Goal: Check status: Check status

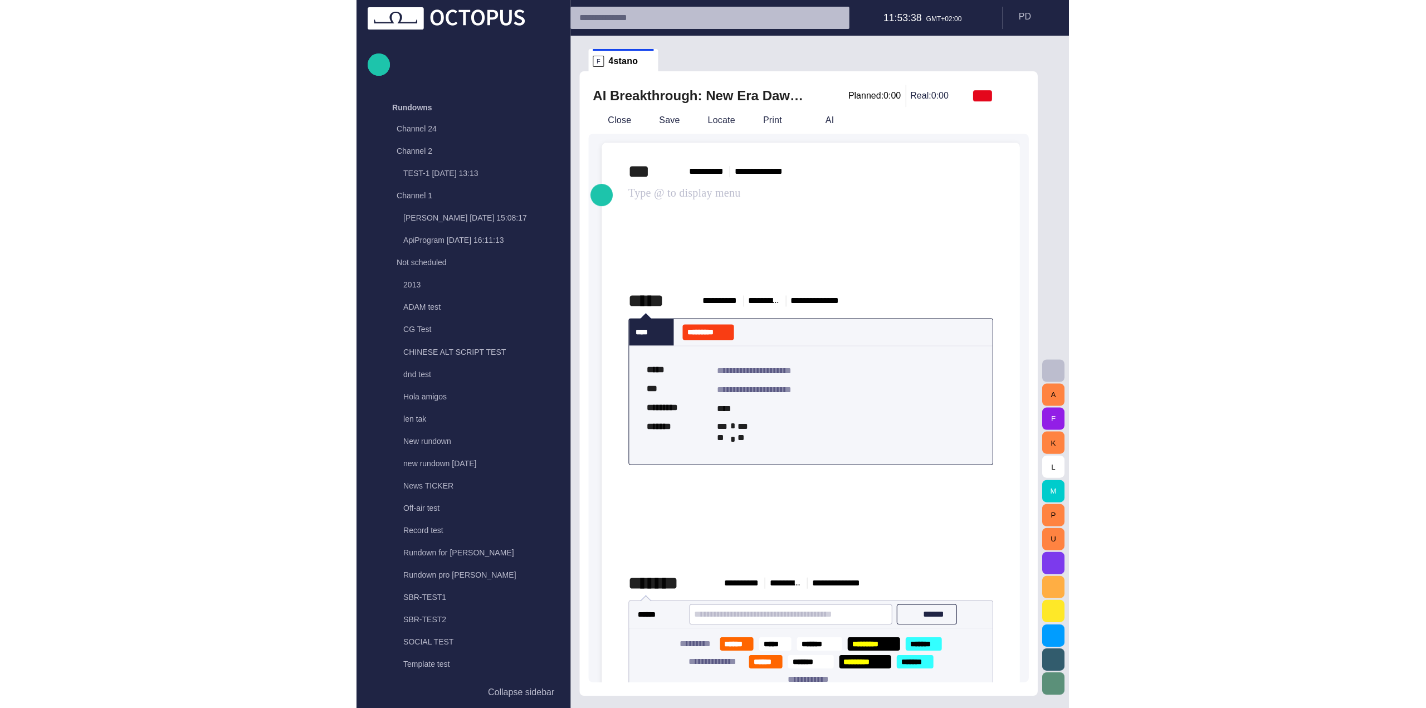
scroll to position [574, 0]
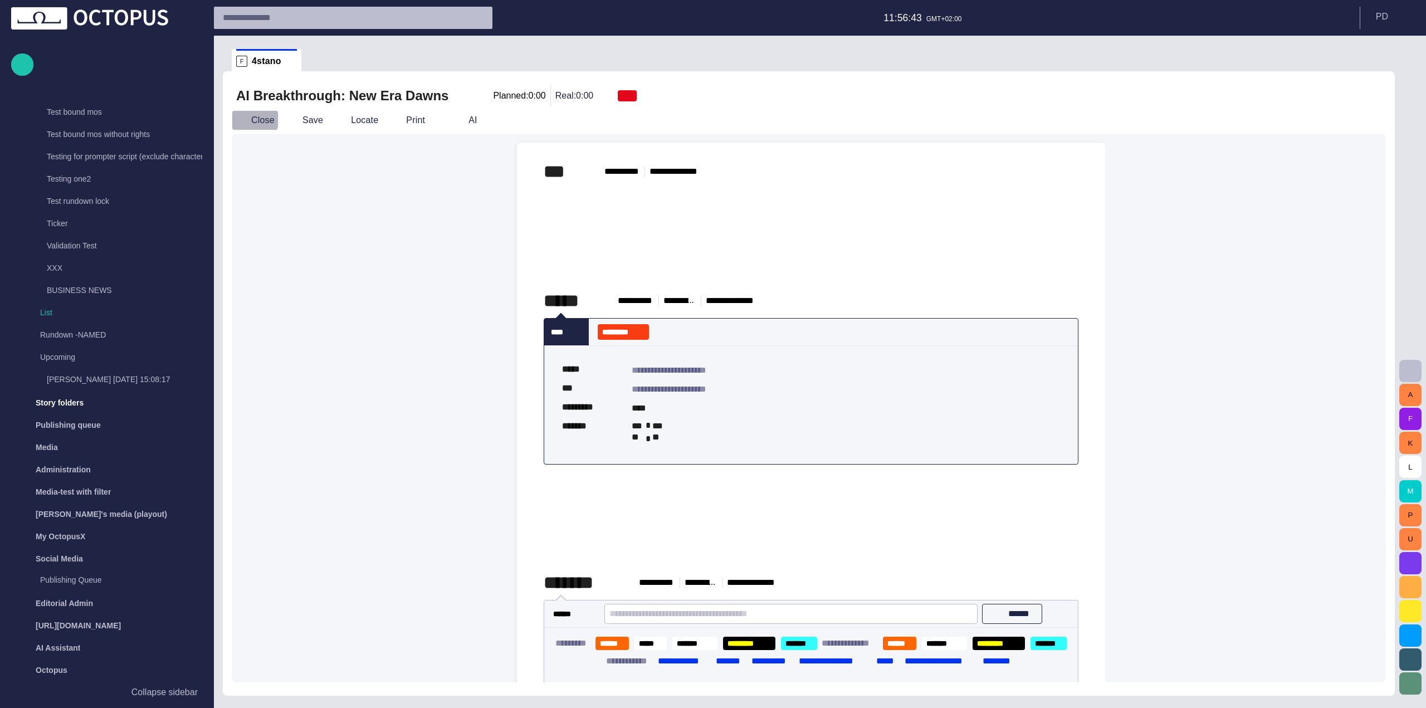
click at [242, 115] on span "button" at bounding box center [241, 120] width 11 height 11
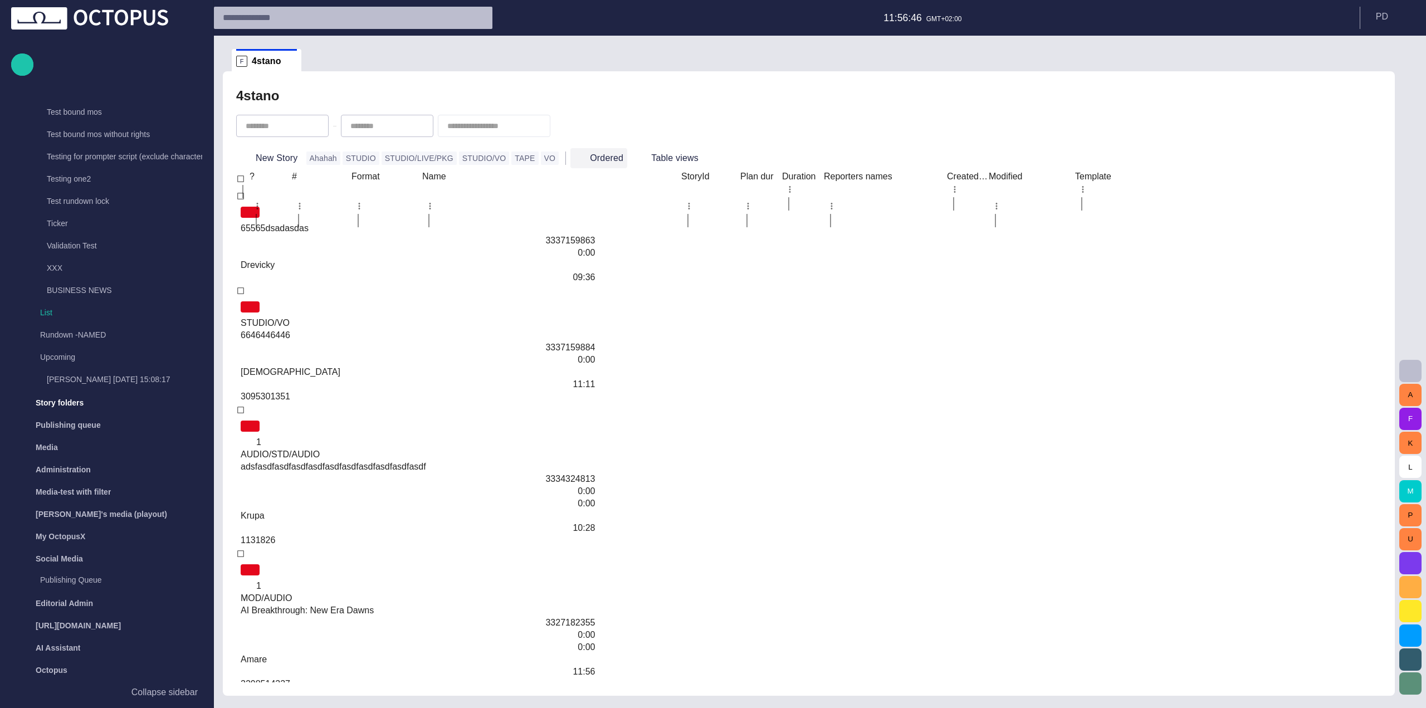
click at [576, 159] on button "Ordered" at bounding box center [598, 158] width 57 height 20
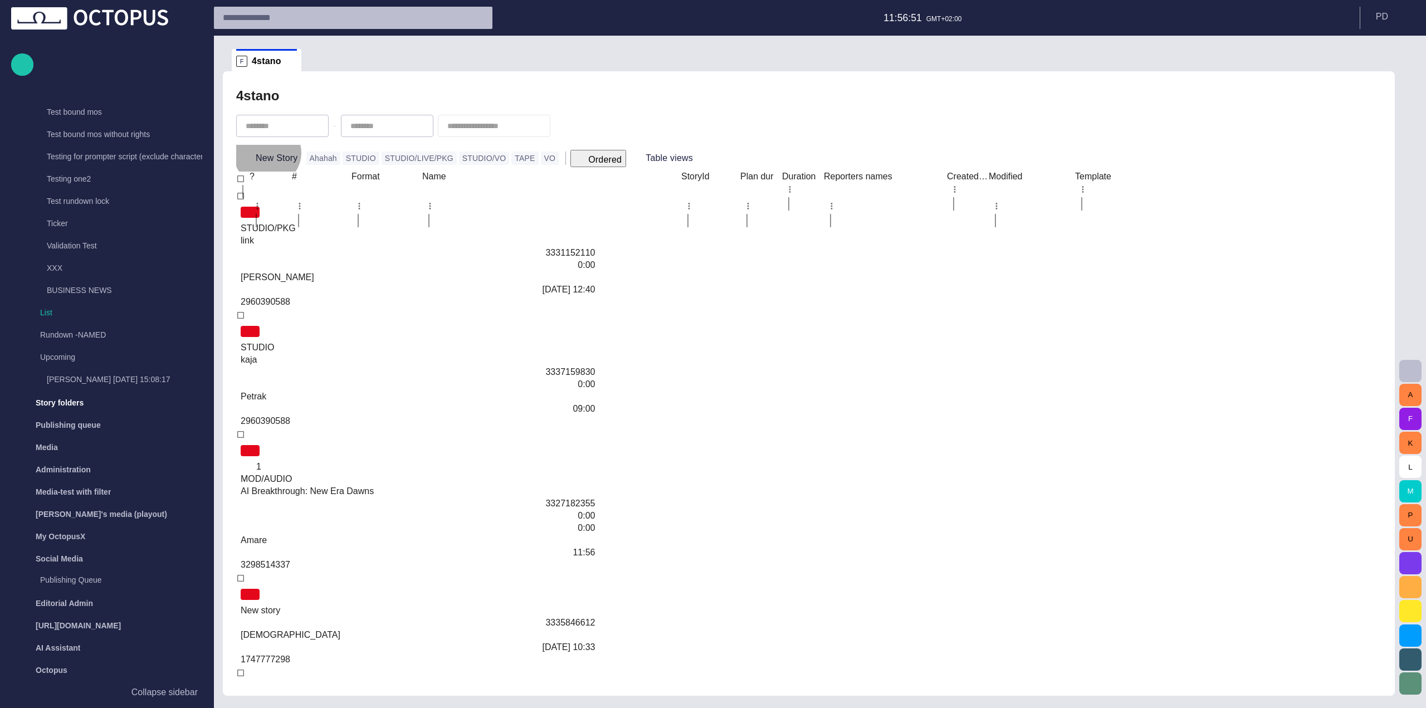
click at [573, 156] on button "Ordered" at bounding box center [598, 158] width 56 height 17
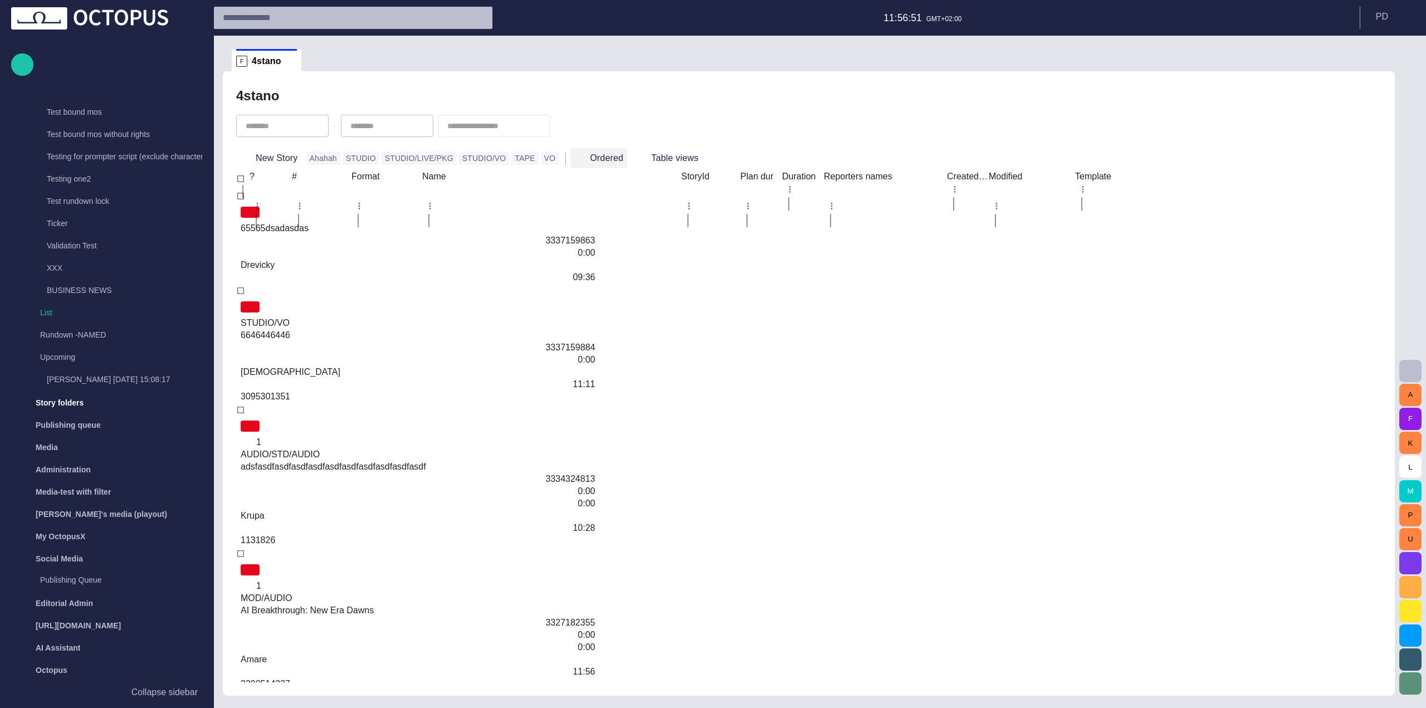
click at [573, 156] on button "Ordered" at bounding box center [598, 158] width 57 height 20
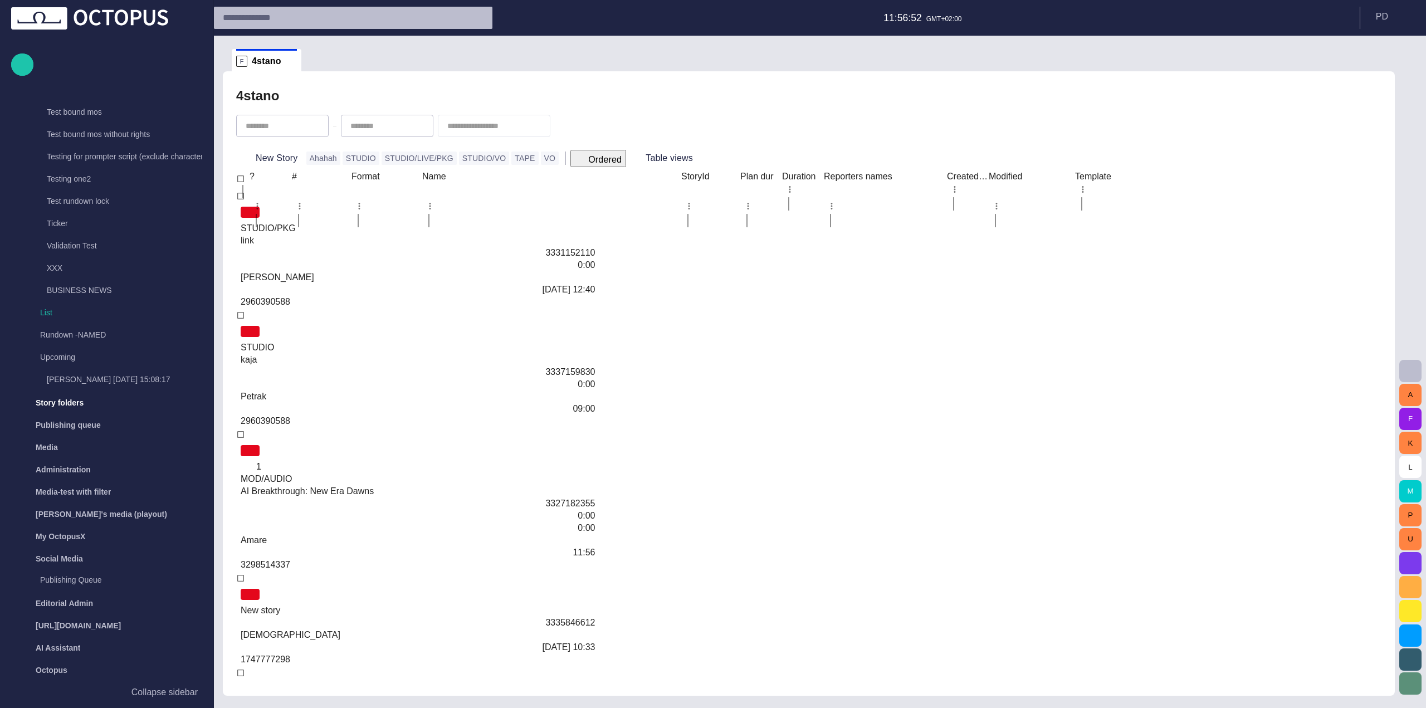
click at [573, 156] on button "Ordered" at bounding box center [598, 158] width 56 height 17
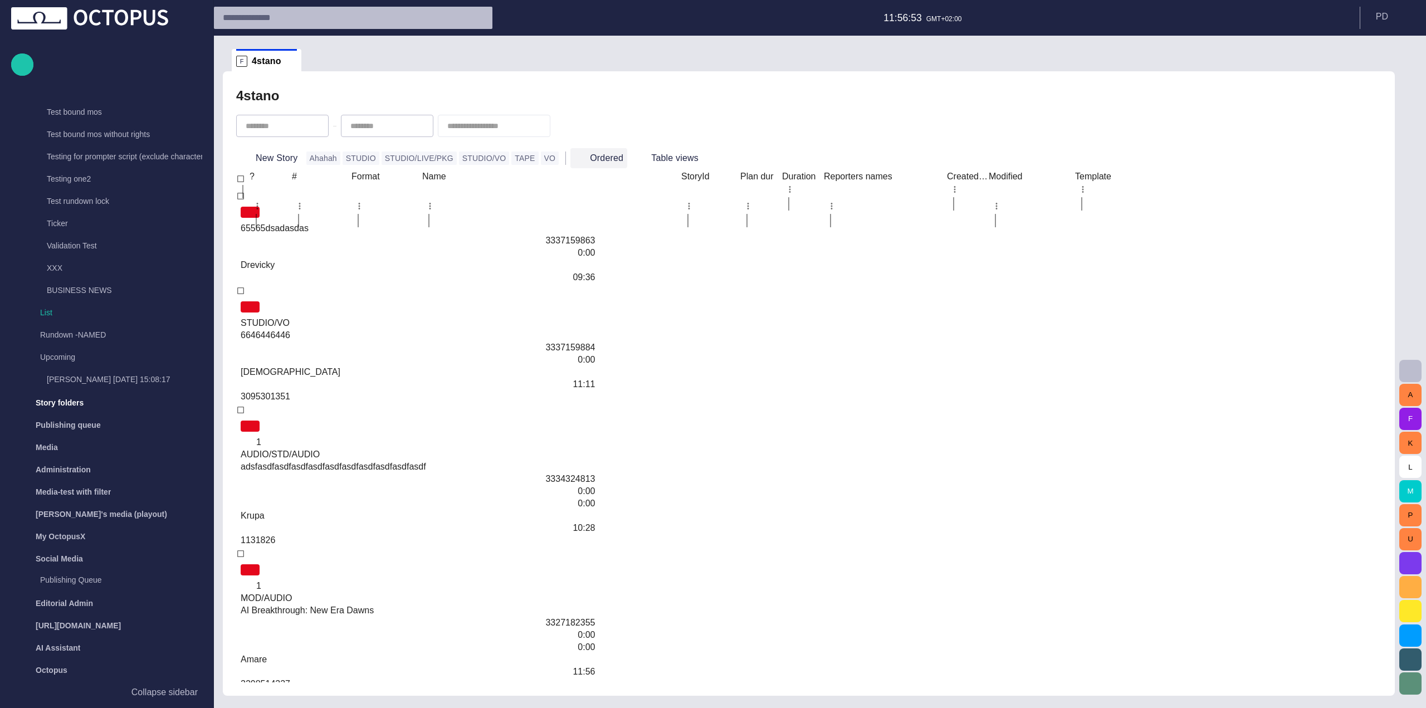
click at [573, 156] on button "Ordered" at bounding box center [598, 158] width 57 height 20
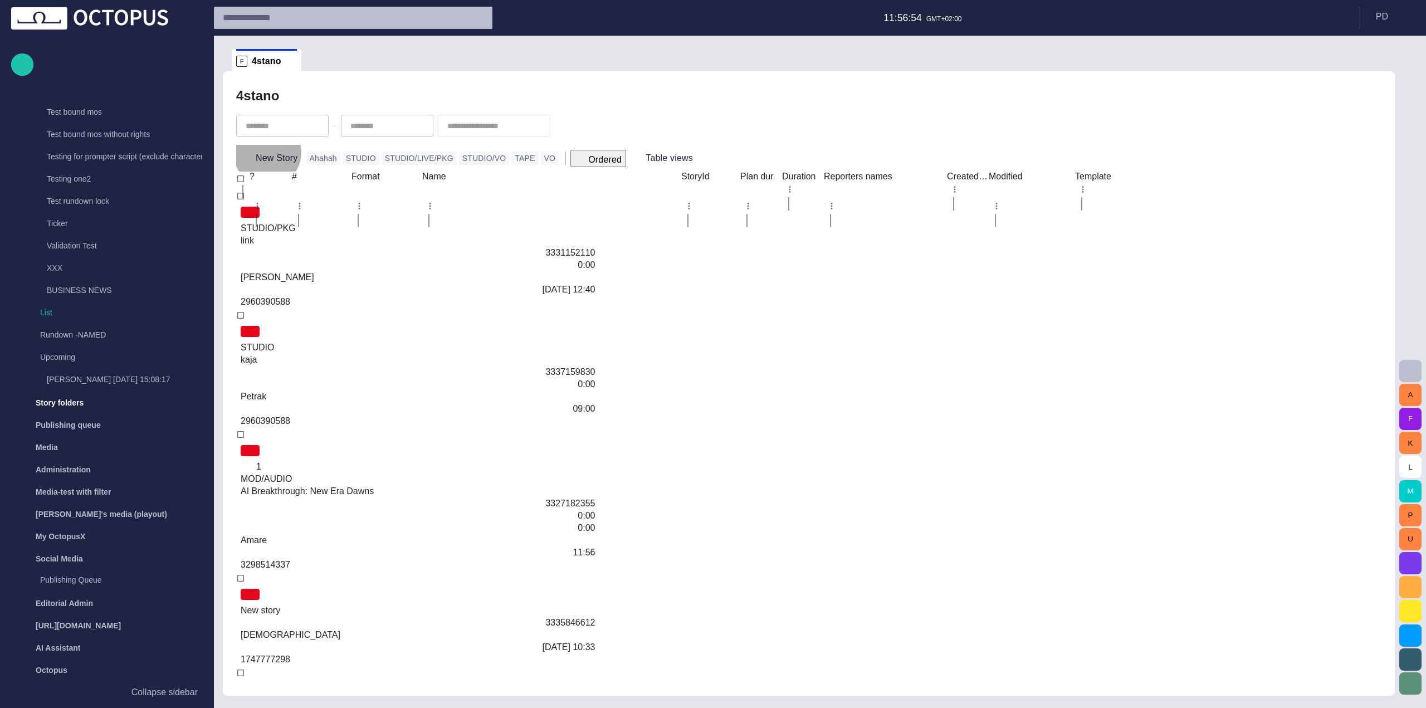
click at [573, 156] on button "Ordered" at bounding box center [598, 158] width 56 height 17
